Goal: Transaction & Acquisition: Purchase product/service

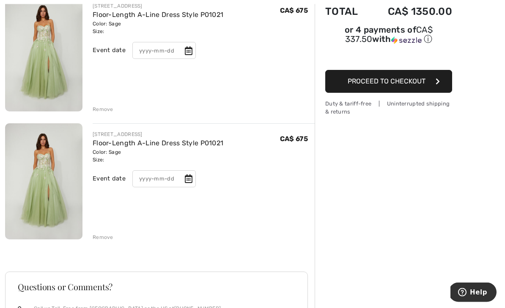
scroll to position [129, 0]
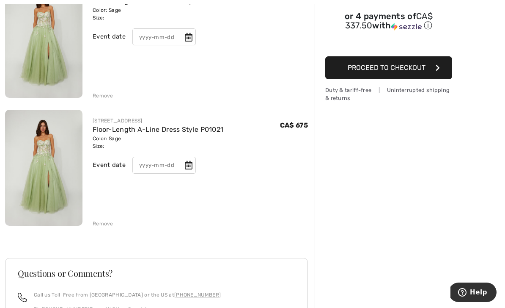
click at [107, 220] on div "Remove" at bounding box center [103, 224] width 21 height 8
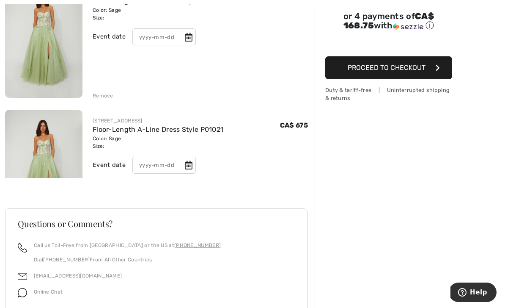
scroll to position [111, 0]
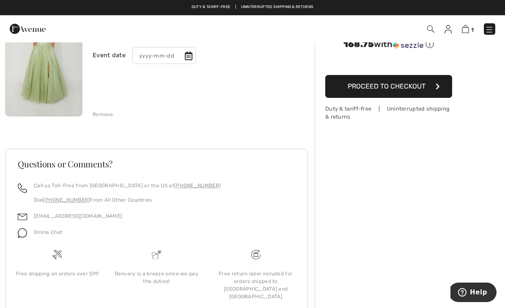
click at [159, 58] on input "text" at bounding box center [163, 55] width 63 height 17
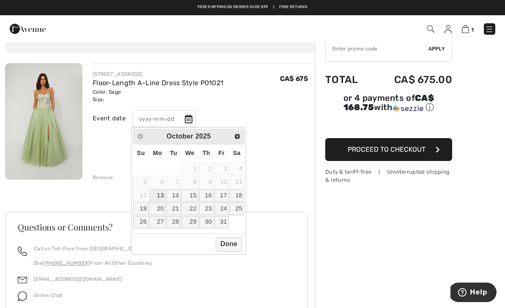
scroll to position [40, 0]
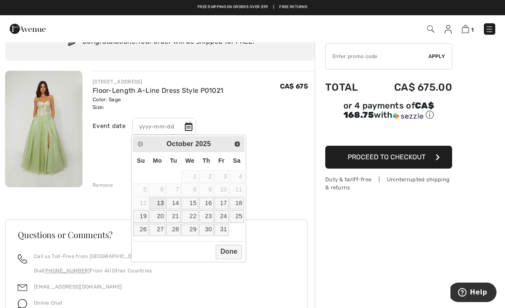
click at [234, 141] on link "Next" at bounding box center [237, 144] width 12 height 12
click at [238, 138] on link "Next" at bounding box center [237, 144] width 12 height 12
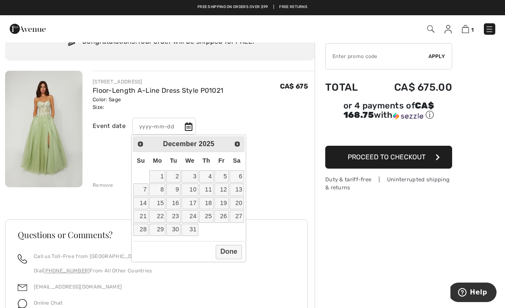
click at [239, 144] on span "Next" at bounding box center [237, 143] width 7 height 7
click at [239, 143] on span "Next" at bounding box center [237, 143] width 7 height 7
click at [237, 140] on span "Next" at bounding box center [237, 143] width 7 height 7
click at [239, 140] on span "Next" at bounding box center [237, 143] width 7 height 7
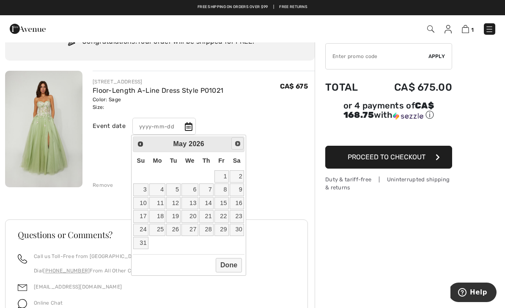
click at [238, 142] on span "Next" at bounding box center [237, 143] width 7 height 7
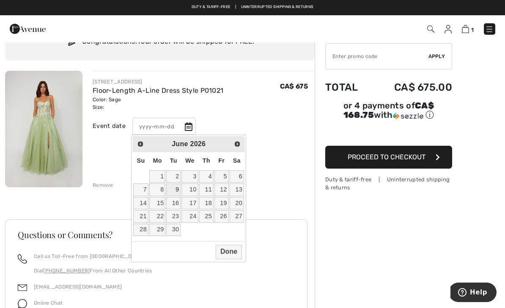
click at [179, 186] on link "9" at bounding box center [173, 189] width 14 height 12
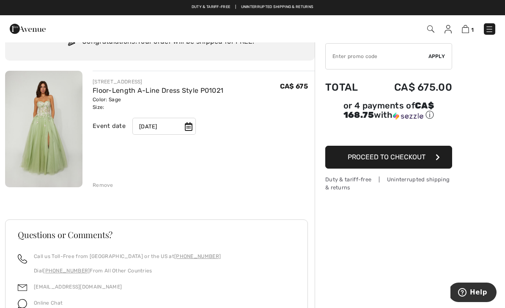
click at [188, 123] on icon at bounding box center [189, 126] width 8 height 8
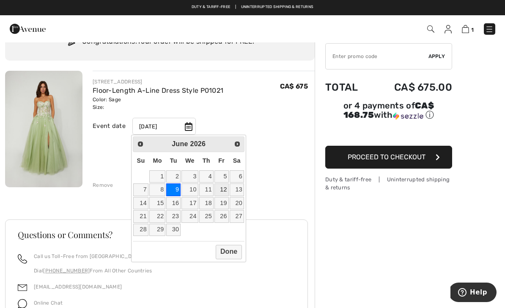
click at [224, 190] on link "12" at bounding box center [222, 189] width 14 height 12
type input "[DATE]"
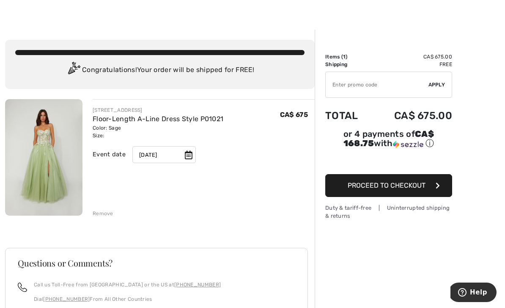
scroll to position [13, 0]
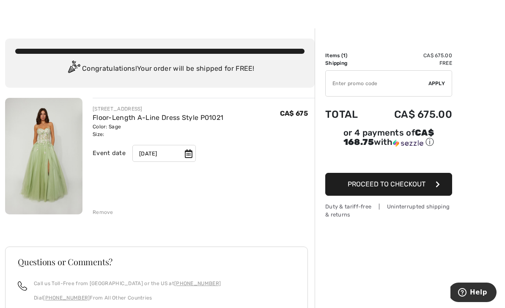
click at [379, 83] on input "TEXT" at bounding box center [377, 83] width 103 height 25
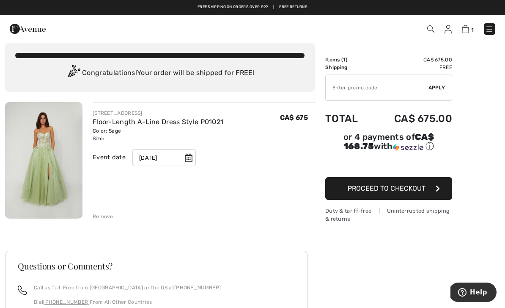
scroll to position [0, 0]
